Goal: Find specific page/section: Find specific page/section

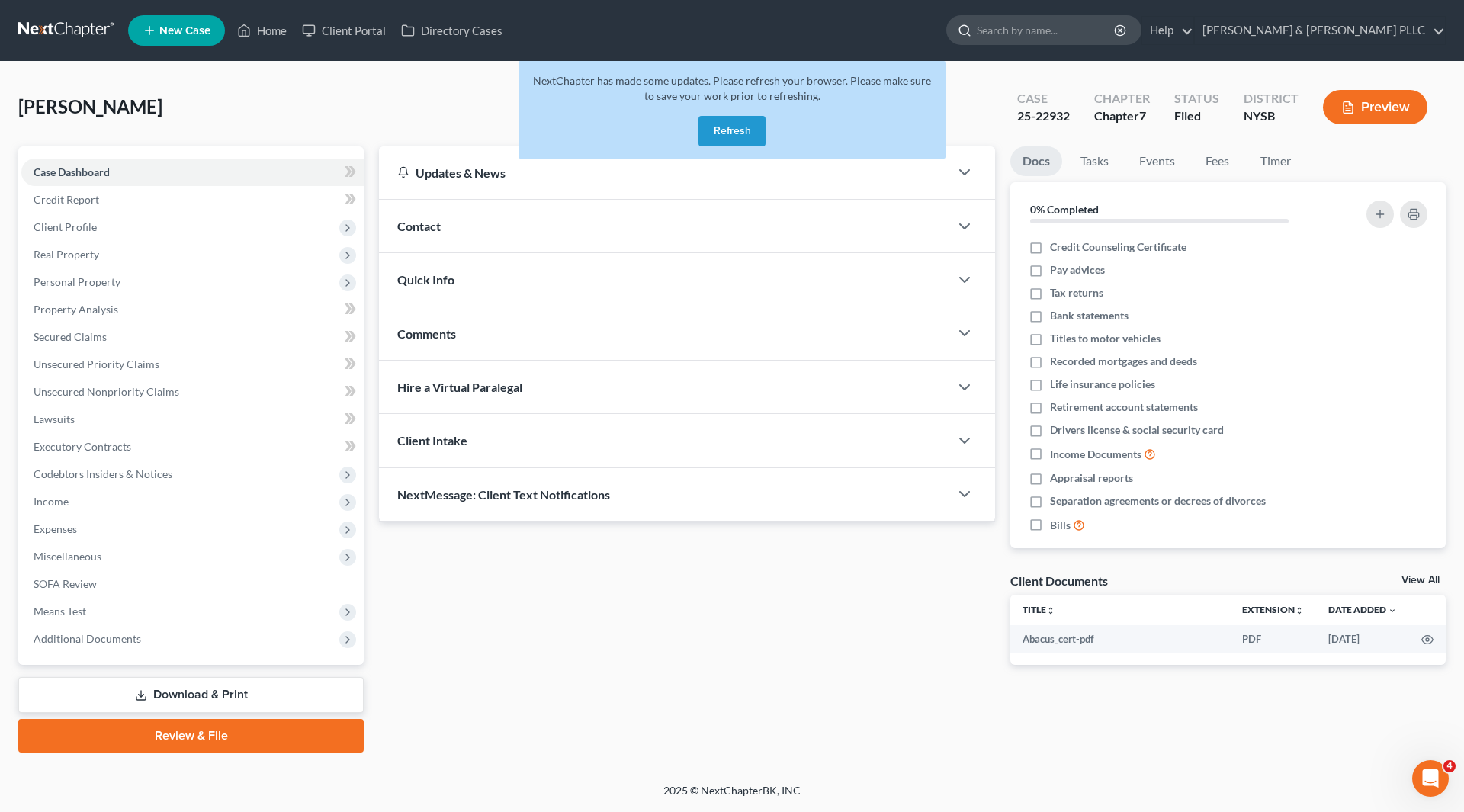
click at [1072, 30] on input "search" at bounding box center [1047, 30] width 139 height 28
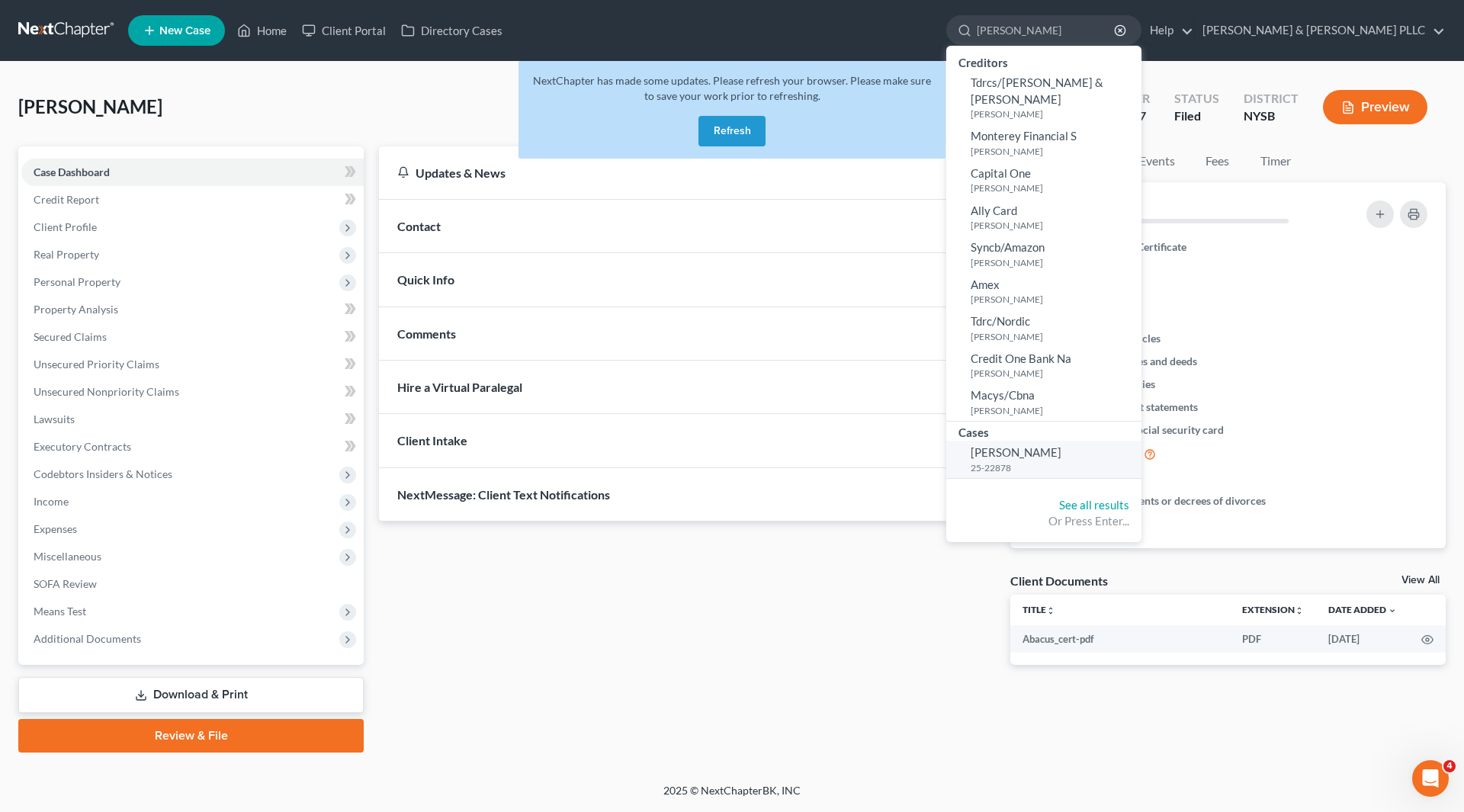
type input "[PERSON_NAME]"
click at [1061, 445] on span "[PERSON_NAME]" at bounding box center [1016, 451] width 91 height 14
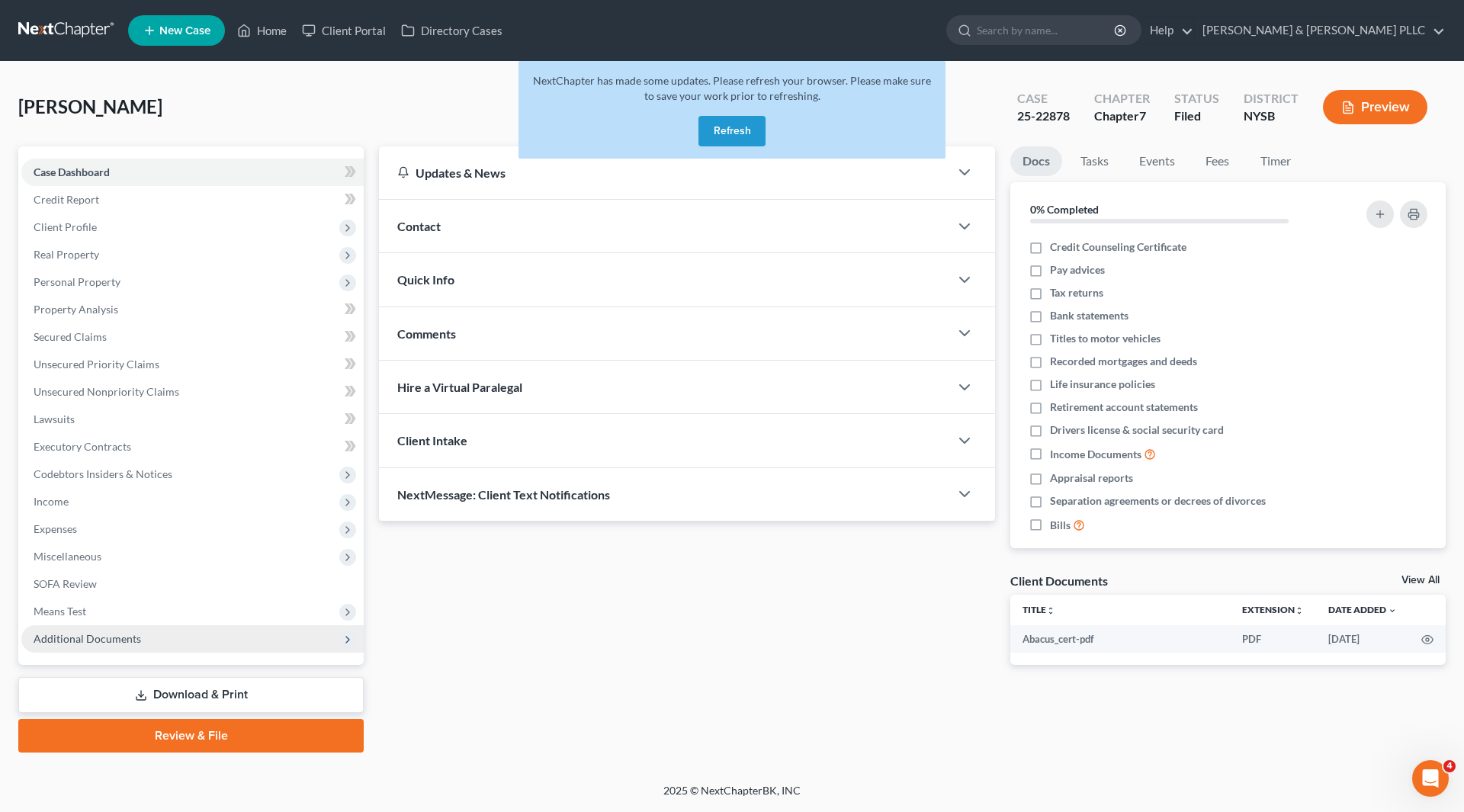
click at [81, 633] on span "Additional Documents" at bounding box center [87, 639] width 108 height 13
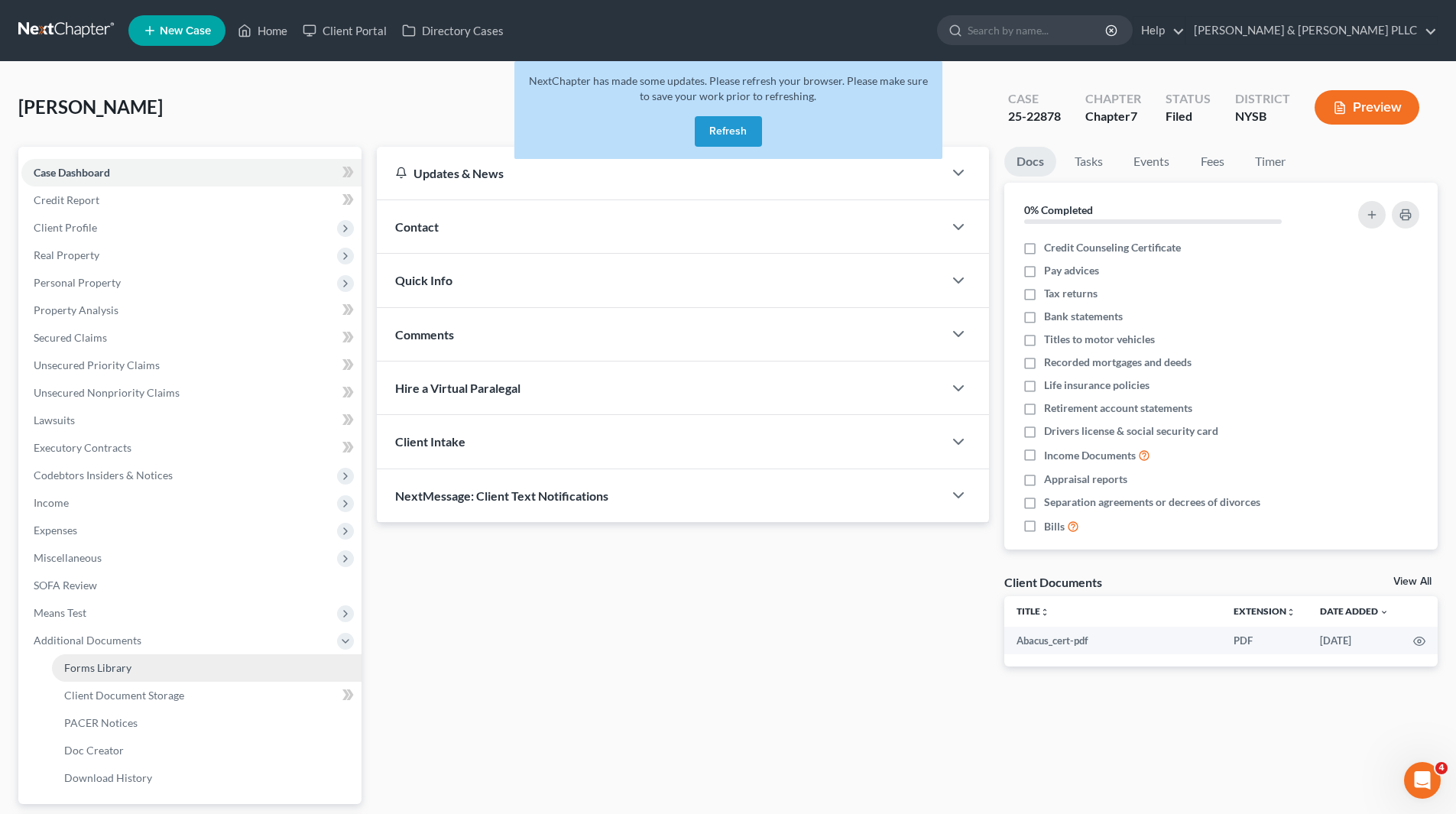
click at [93, 669] on span "Forms Library" at bounding box center [98, 668] width 67 height 13
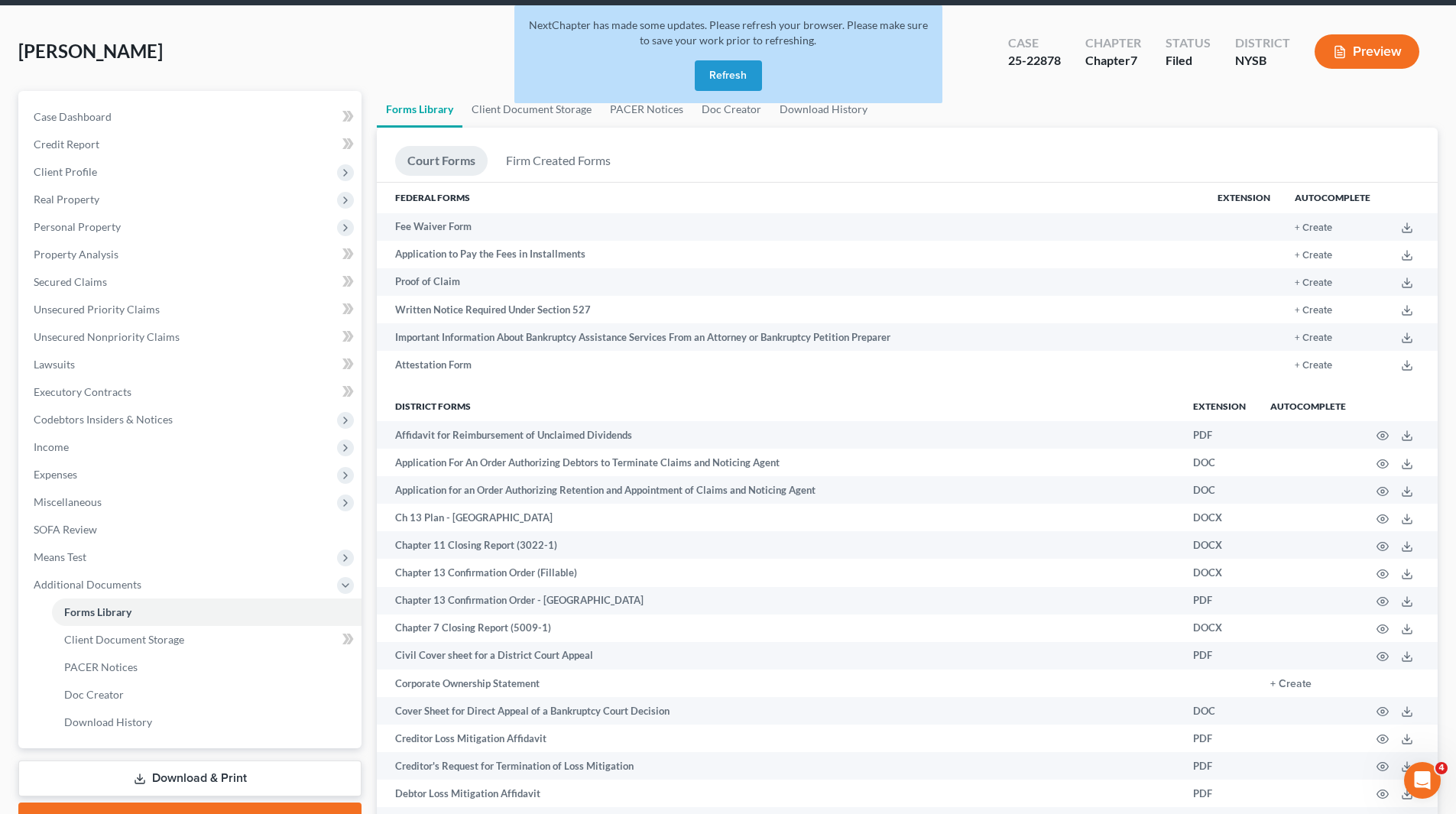
scroll to position [23, 0]
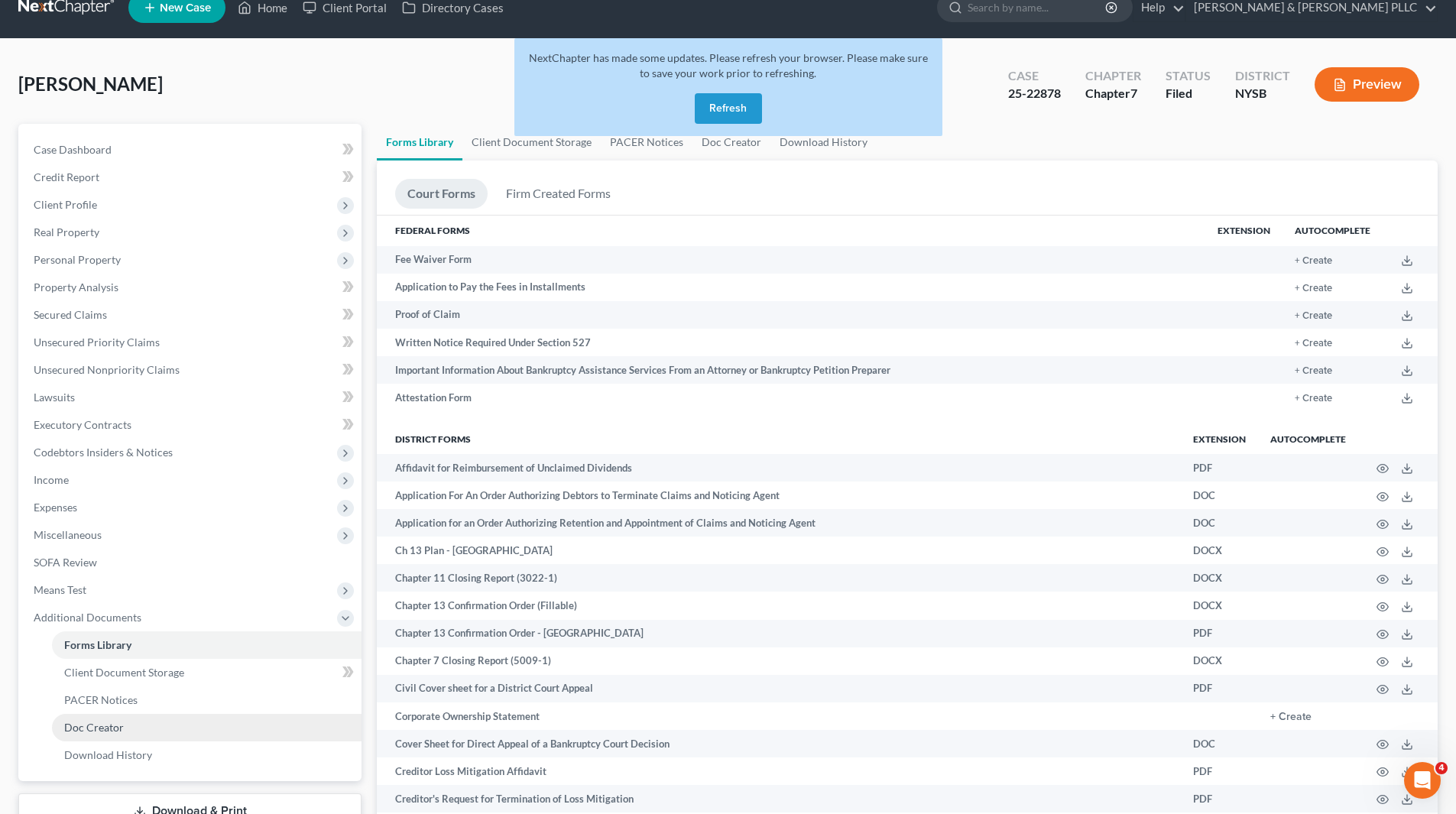
click at [135, 726] on link "Doc Creator" at bounding box center [206, 728] width 310 height 28
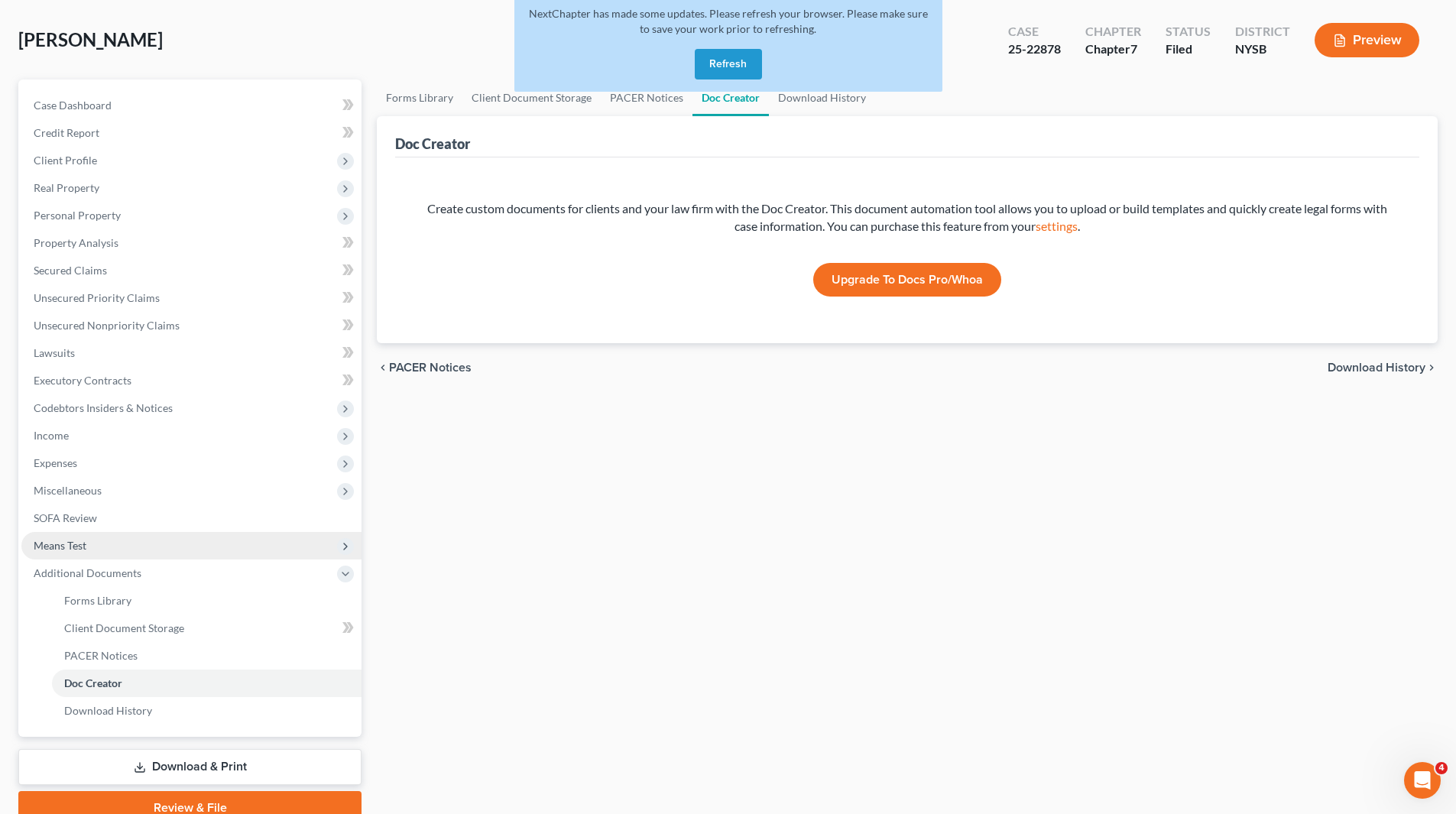
scroll to position [136, 0]
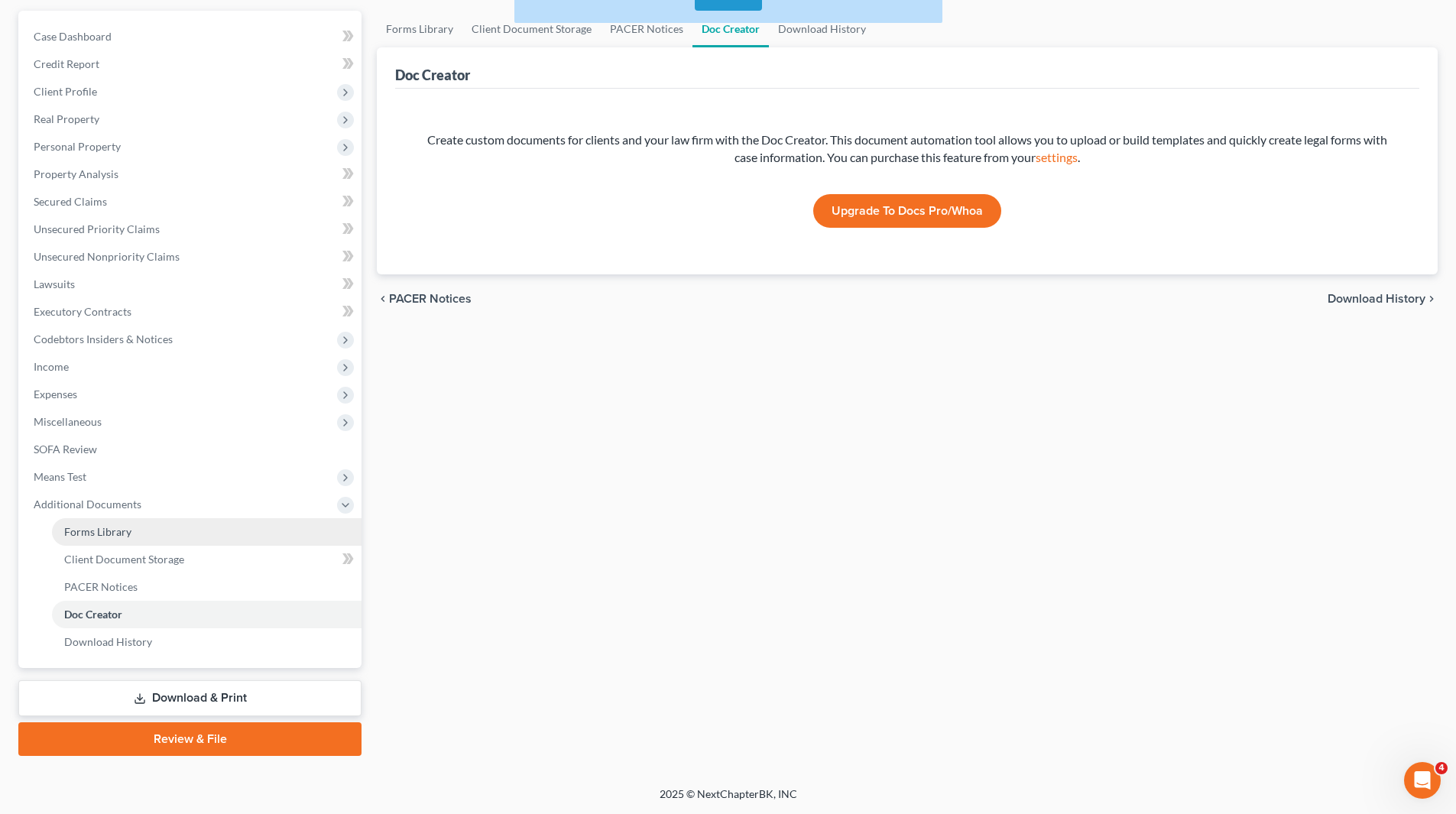
click at [123, 522] on link "Forms Library" at bounding box center [206, 532] width 310 height 28
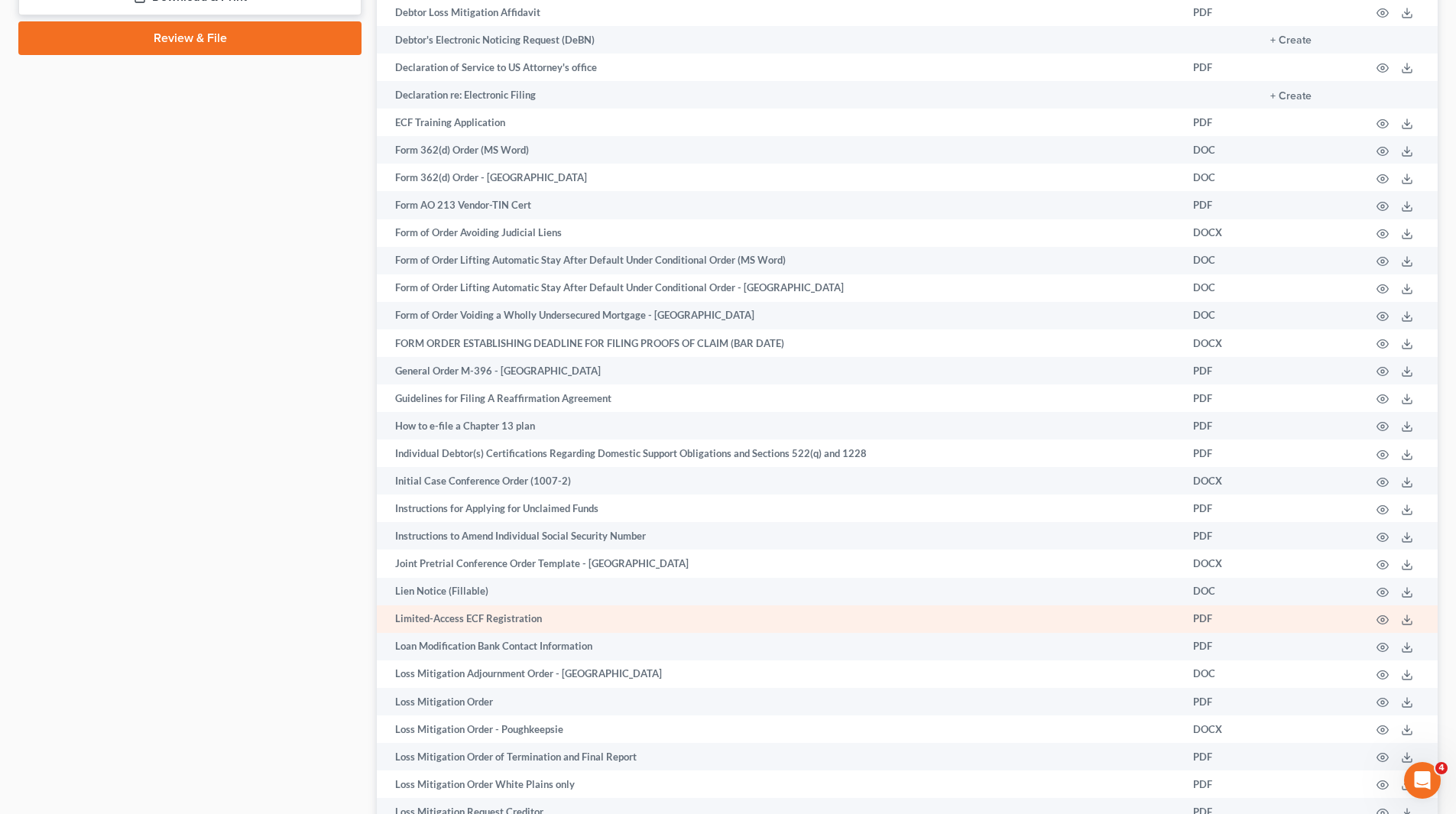
scroll to position [841, 0]
